Goal: Navigation & Orientation: Go to known website

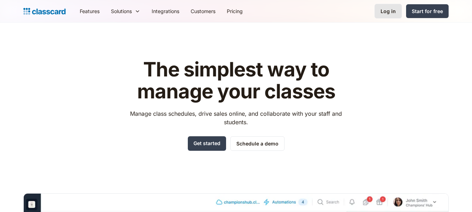
click at [396, 13] on div "Log in" at bounding box center [388, 10] width 15 height 7
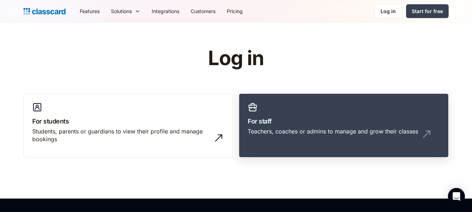
click at [369, 108] on link "For staff Teachers, coaches or admins to manage and grow their classes" at bounding box center [344, 126] width 210 height 64
